Goal: Transaction & Acquisition: Book appointment/travel/reservation

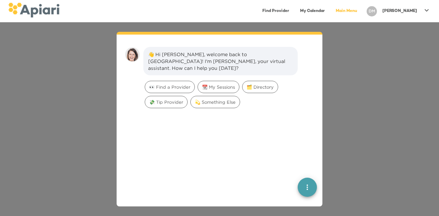
scroll to position [10, 0]
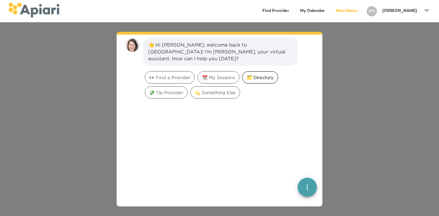
click at [258, 71] on div "🗂️ Directory" at bounding box center [260, 77] width 36 height 12
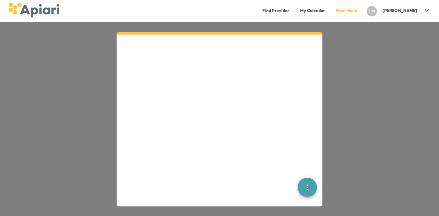
scroll to position [0, 0]
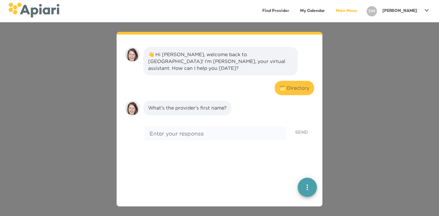
click at [239, 60] on div "👋 Hi [PERSON_NAME], welcome back to [GEOGRAPHIC_DATA]! I'm [PERSON_NAME], your …" at bounding box center [220, 61] width 145 height 21
click at [293, 9] on link "Find Provider" at bounding box center [275, 11] width 35 height 14
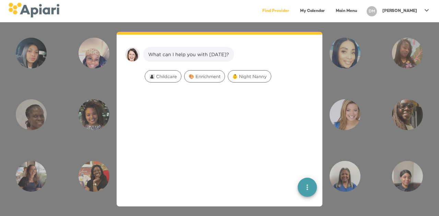
scroll to position [10, 0]
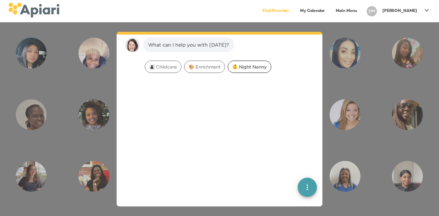
click at [237, 66] on span "👶 Night Nanny" at bounding box center [249, 67] width 43 height 7
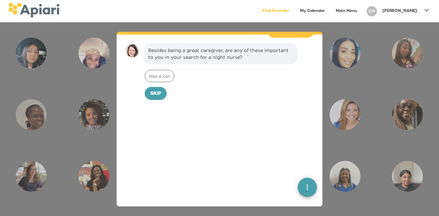
scroll to position [53, 0]
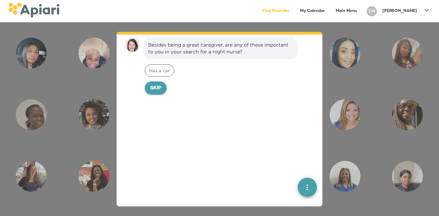
click at [156, 85] on span "Skip" at bounding box center [155, 88] width 11 height 9
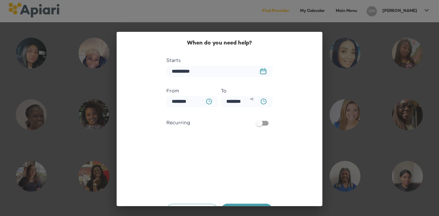
scroll to position [100, 0]
click at [258, 68] on button "23979DC4-A7E4-489C-88E7-37869341D308 Created with sketchtool." at bounding box center [263, 71] width 15 height 14
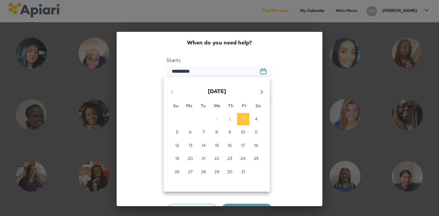
click at [190, 155] on button "20" at bounding box center [190, 159] width 12 height 12
type input "**********"
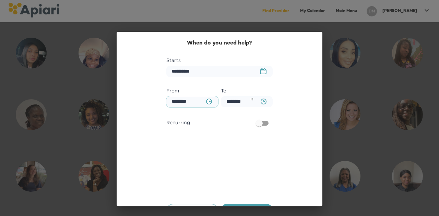
click at [184, 104] on input "********" at bounding box center [192, 101] width 52 height 11
click at [172, 102] on input "********" at bounding box center [192, 101] width 52 height 11
type input "********"
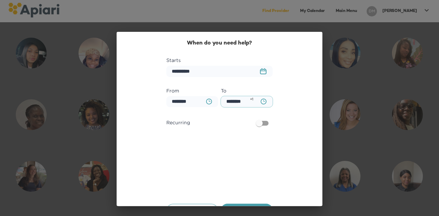
click at [246, 104] on input "********" at bounding box center [247, 101] width 52 height 11
click at [261, 103] on icon "BA0D2328-0349-4FFE-B945-982DA367CA30 Created with sketchtool." at bounding box center [264, 102] width 6 height 6
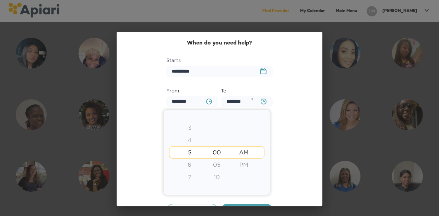
click at [190, 176] on div "7" at bounding box center [189, 177] width 27 height 12
type input "********"
click at [295, 137] on div at bounding box center [219, 108] width 439 height 216
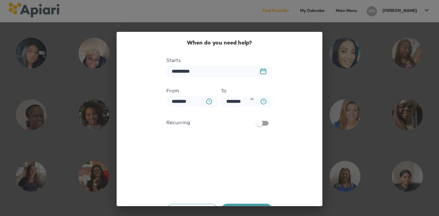
scroll to position [16, 0]
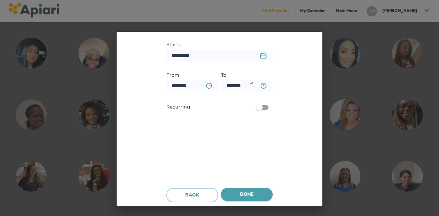
click at [250, 193] on span "Done" at bounding box center [246, 195] width 41 height 9
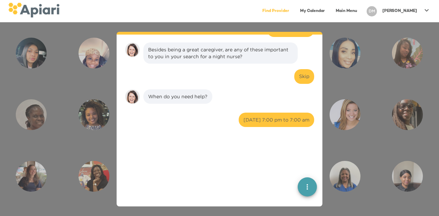
scroll to position [132, 0]
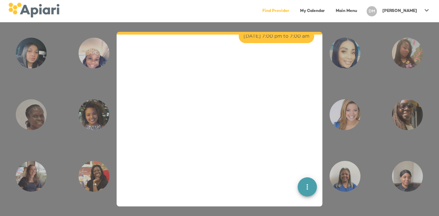
click at [303, 187] on icon "quick menu" at bounding box center [307, 188] width 8 height 8
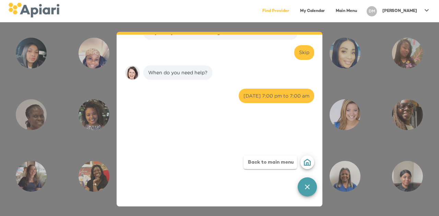
scroll to position [72, 0]
click at [260, 121] on div at bounding box center [219, 189] width 195 height 155
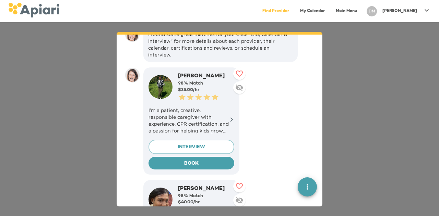
scroll to position [154, 0]
click at [231, 119] on icon at bounding box center [231, 119] width 5 height 5
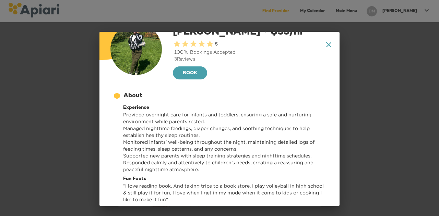
scroll to position [0, 0]
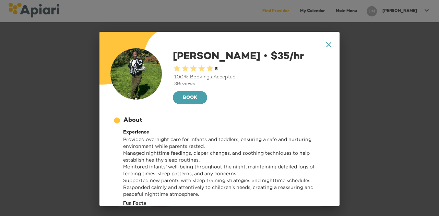
click at [326, 45] on icon "A1D20667-DBDC-461F-895E-AC602C3246CF Created with sketchtool." at bounding box center [328, 44] width 5 height 5
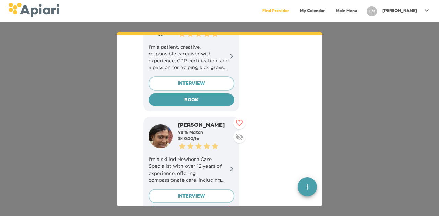
scroll to position [262, 0]
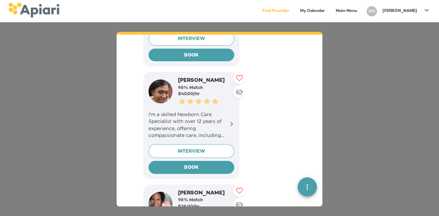
click at [232, 123] on icon at bounding box center [232, 124] width 3 height 4
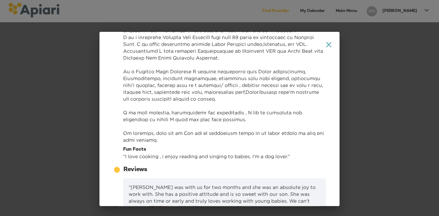
scroll to position [0, 0]
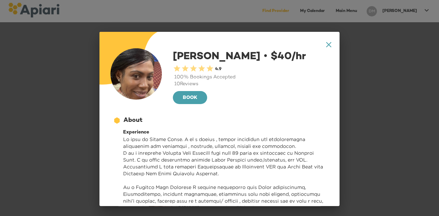
click at [326, 42] on icon "A1D20667-DBDC-461F-895E-AC602C3246CF Created with sketchtool." at bounding box center [328, 44] width 5 height 5
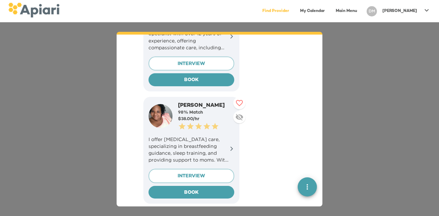
scroll to position [350, 0]
click at [192, 150] on p "I offer [MEDICAL_DATA] care, specializing in breastfeeding guidance, sleep trai…" at bounding box center [192, 149] width 86 height 27
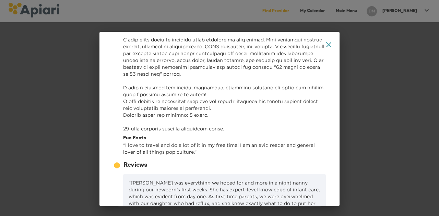
scroll to position [0, 0]
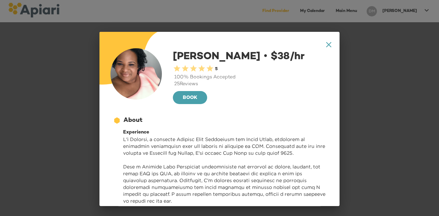
click at [326, 45] on icon "A1D20667-DBDC-461F-895E-AC602C3246CF Created with sketchtool." at bounding box center [328, 44] width 5 height 5
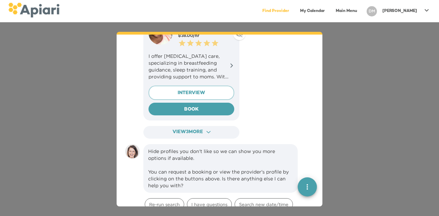
scroll to position [447, 0]
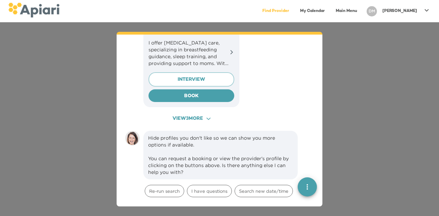
click at [197, 119] on span "View 3 more ACAF9A9D-F959-4453-8A96-698DF63F3F06 Created with sketchtool." at bounding box center [192, 119] width 84 height 9
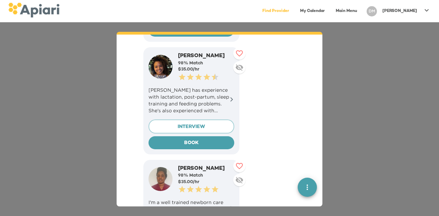
scroll to position [514, 0]
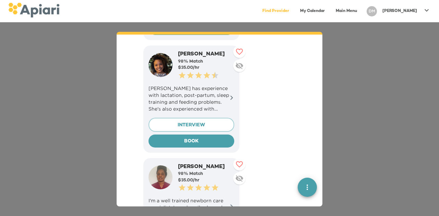
click at [189, 112] on div "[PERSON_NAME] has experience with lactation, post-partum, sleep training and fe…" at bounding box center [192, 98] width 86 height 33
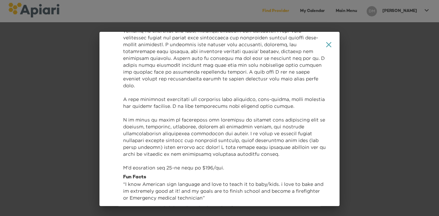
scroll to position [0, 0]
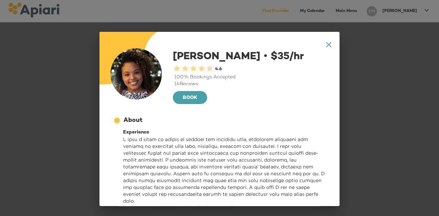
click at [326, 44] on icon at bounding box center [328, 44] width 5 height 5
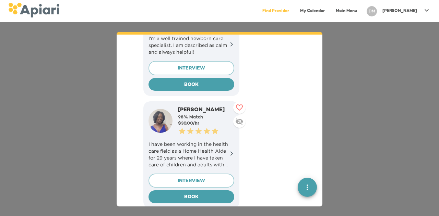
scroll to position [677, 0]
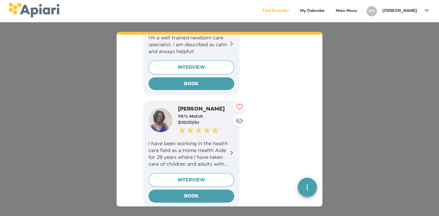
click at [211, 154] on p "I have been working in the health care field as a Home Health Aide for 29 years…" at bounding box center [192, 153] width 86 height 27
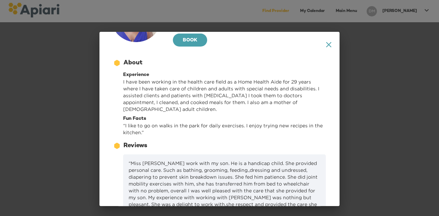
scroll to position [55, 0]
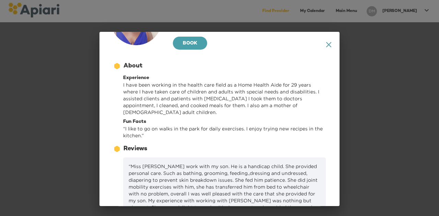
click at [326, 44] on icon at bounding box center [328, 44] width 5 height 5
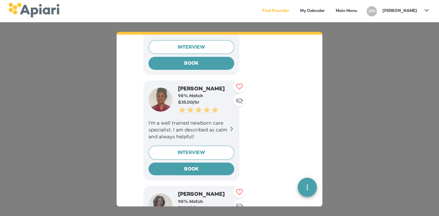
scroll to position [591, 0]
click at [197, 127] on p "I'm a well trained newborn care specialist. I am described as calm and always h…" at bounding box center [192, 130] width 86 height 21
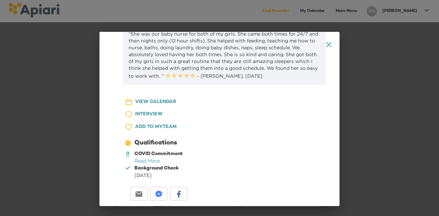
scroll to position [362, 0]
click at [204, 91] on div "23979DC4-A7E4-489C-88E7-37869341D308 Created with sketchtool. VIEW CALENDAR 1D7…" at bounding box center [156, 147] width 97 height 113
click at [326, 45] on icon at bounding box center [328, 44] width 5 height 5
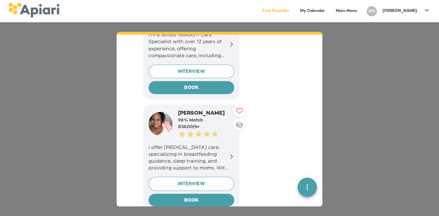
scroll to position [342, 0]
click at [221, 160] on p "I offer [MEDICAL_DATA] care, specializing in breastfeeding guidance, sleep trai…" at bounding box center [192, 157] width 86 height 27
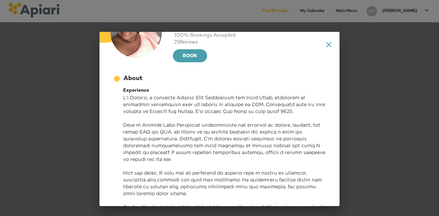
scroll to position [0, 0]
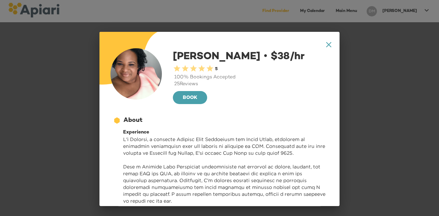
click at [326, 44] on icon at bounding box center [328, 44] width 5 height 5
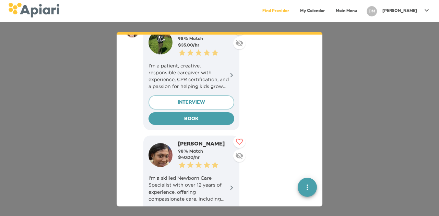
scroll to position [220, 0]
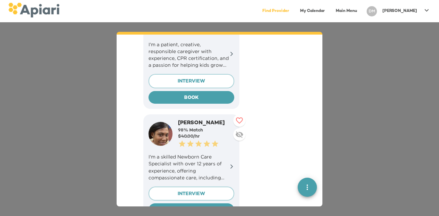
click at [182, 164] on p "I'm a skilled Newborn Care Specialist with over 12 years of experience, offerin…" at bounding box center [192, 167] width 86 height 27
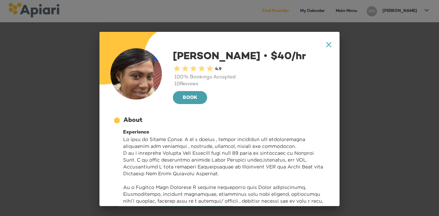
click at [154, 84] on img at bounding box center [135, 73] width 51 height 51
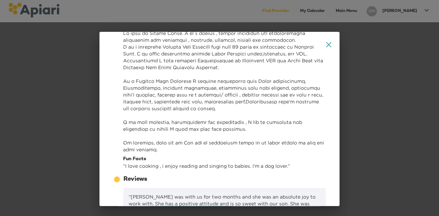
scroll to position [169, 0]
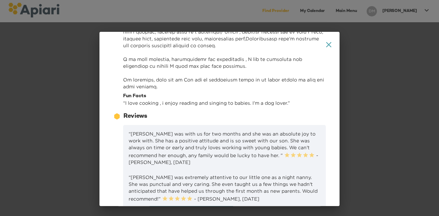
click at [142, 107] on div "12686743-09FA-4EEB-95D2-F2C0DBB3467E Created with sketchtool. About Experience …" at bounding box center [219, 26] width 218 height 165
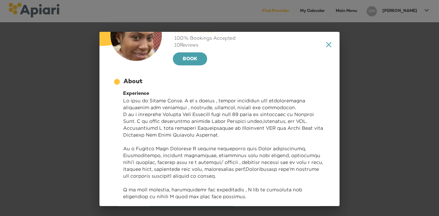
scroll to position [0, 0]
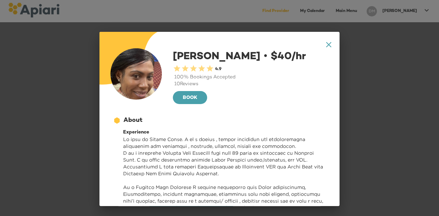
click at [326, 46] on icon "A1D20667-DBDC-461F-895E-AC602C3246CF Created with sketchtool." at bounding box center [328, 44] width 5 height 5
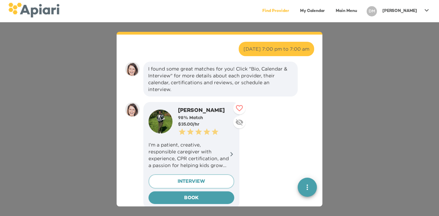
scroll to position [119, 0]
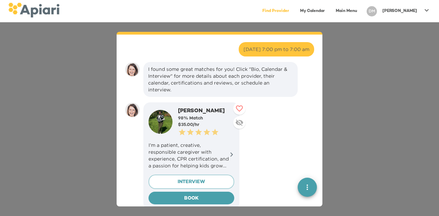
click at [196, 155] on p "I’m a patient, creative, responsible caregiver with experience, CPR certificati…" at bounding box center [192, 155] width 86 height 27
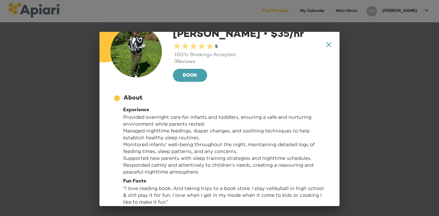
scroll to position [0, 0]
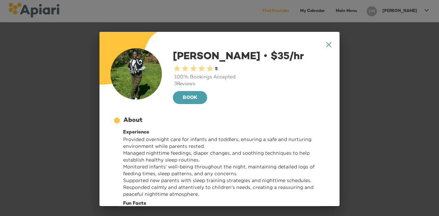
click at [326, 46] on icon at bounding box center [328, 44] width 5 height 5
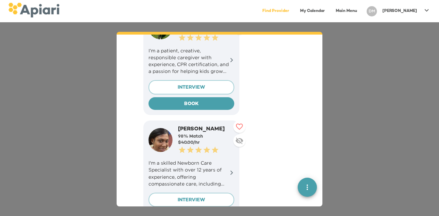
scroll to position [266, 0]
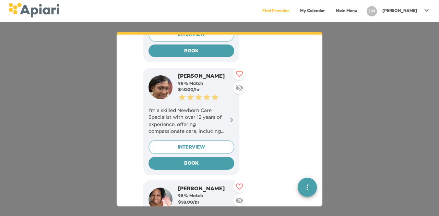
click at [207, 122] on p "I'm a skilled Newborn Care Specialist with over 12 years of experience, offerin…" at bounding box center [192, 120] width 86 height 27
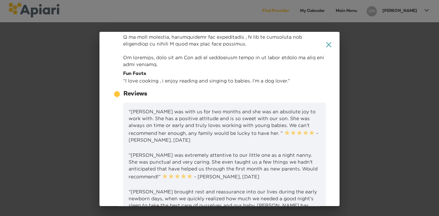
scroll to position [0, 0]
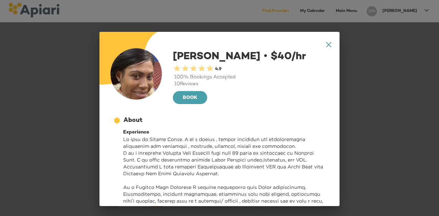
click at [326, 42] on icon "A1D20667-DBDC-461F-895E-AC602C3246CF Created with sketchtool." at bounding box center [328, 44] width 5 height 5
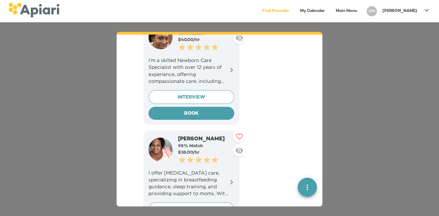
scroll to position [325, 0]
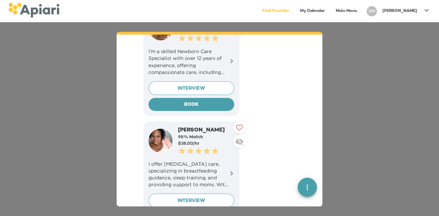
click at [177, 167] on p "I offer [MEDICAL_DATA] care, specializing in breastfeeding guidance, sleep trai…" at bounding box center [192, 174] width 86 height 27
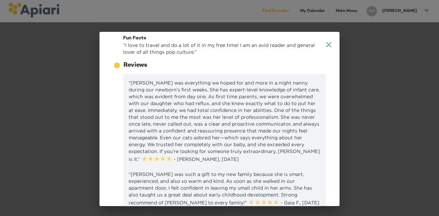
scroll to position [314, 0]
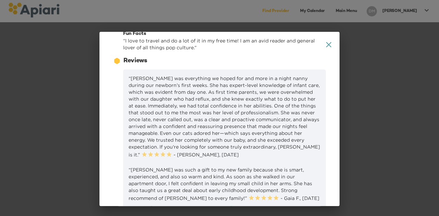
click at [326, 46] on icon at bounding box center [328, 44] width 5 height 5
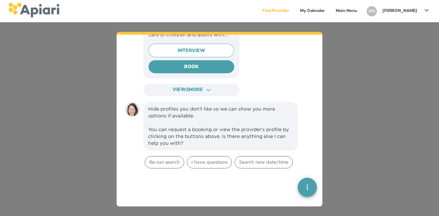
scroll to position [807, 0]
click at [213, 86] on span "View 2 more ACAF9A9D-F959-4453-8A96-698DF63F3F06 Created with sketchtool." at bounding box center [192, 90] width 84 height 9
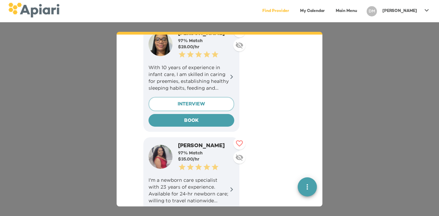
scroll to position [867, 0]
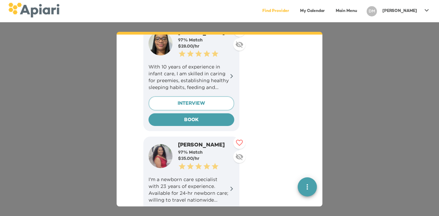
click at [230, 71] on p "With 10 years of experience in infant care, I am skilled in caring for preemies…" at bounding box center [192, 76] width 86 height 27
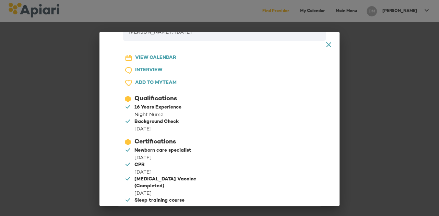
scroll to position [354, 0]
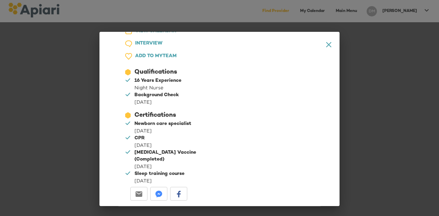
click at [326, 44] on icon "A1D20667-DBDC-461F-895E-AC602C3246CF Created with sketchtool." at bounding box center [328, 44] width 5 height 5
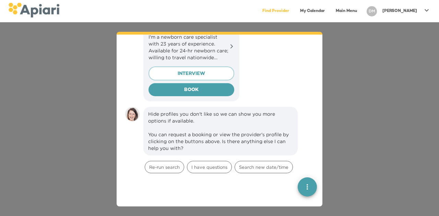
scroll to position [1009, 0]
